Goal: Task Accomplishment & Management: Manage account settings

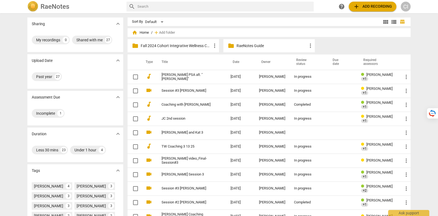
click at [406, 4] on div "CI" at bounding box center [406, 7] width 10 height 10
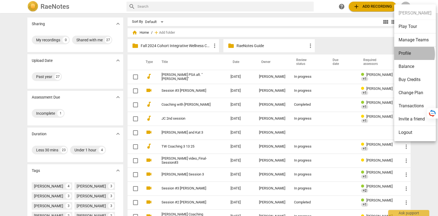
click at [408, 54] on li "Profile" at bounding box center [415, 53] width 42 height 13
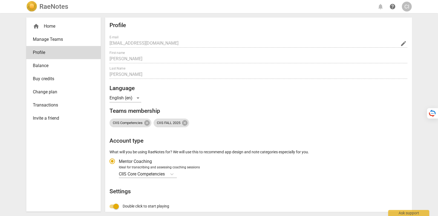
radio input "false"
click at [402, 43] on span "edit" at bounding box center [404, 43] width 7 height 7
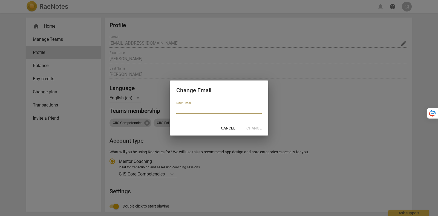
click at [210, 109] on input "email" at bounding box center [218, 110] width 85 height 8
paste input "[EMAIL_ADDRESS][DOMAIN_NAME]"
type input "[EMAIL_ADDRESS][DOMAIN_NAME]"
click at [256, 128] on span "Change" at bounding box center [254, 128] width 15 height 5
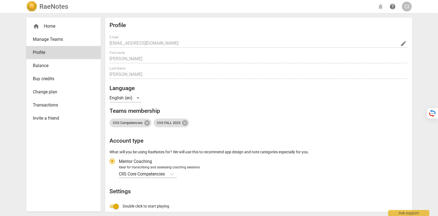
radio input "false"
click at [402, 42] on span "edit" at bounding box center [404, 43] width 7 height 7
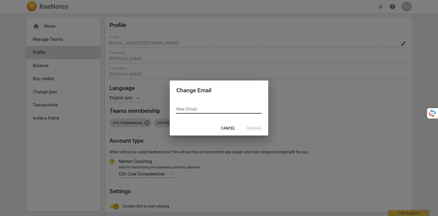
click at [189, 110] on input "email" at bounding box center [218, 110] width 85 height 8
paste input "[EMAIL_ADDRESS][DOMAIN_NAME]"
type input "[EMAIL_ADDRESS][DOMAIN_NAME]"
click at [259, 130] on span "Change" at bounding box center [254, 128] width 15 height 5
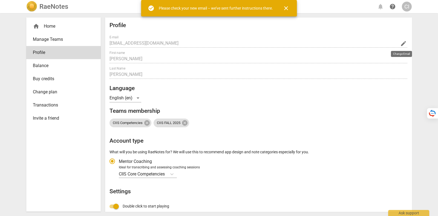
click at [289, 9] on span "close" at bounding box center [286, 8] width 7 height 7
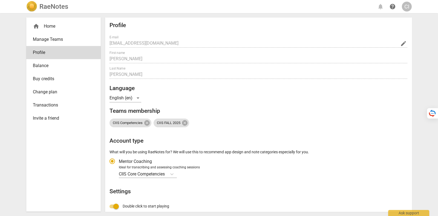
click at [406, 8] on div "CI" at bounding box center [407, 7] width 10 height 10
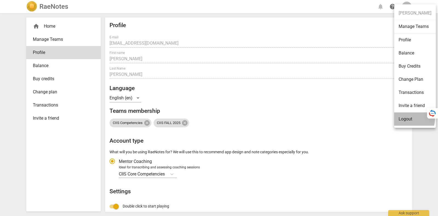
click at [414, 119] on li "Logout" at bounding box center [415, 119] width 42 height 13
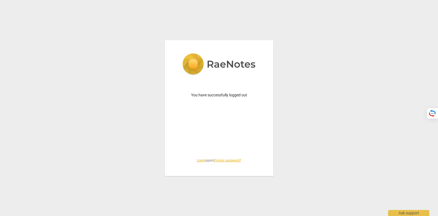
click at [199, 159] on link "Login" at bounding box center [201, 161] width 8 height 4
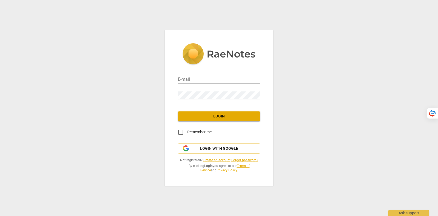
type input "[PERSON_NAME][EMAIL_ADDRESS][DOMAIN_NAME]"
click at [246, 158] on link "Forgot password?" at bounding box center [244, 160] width 27 height 4
